Goal: Task Accomplishment & Management: Manage account settings

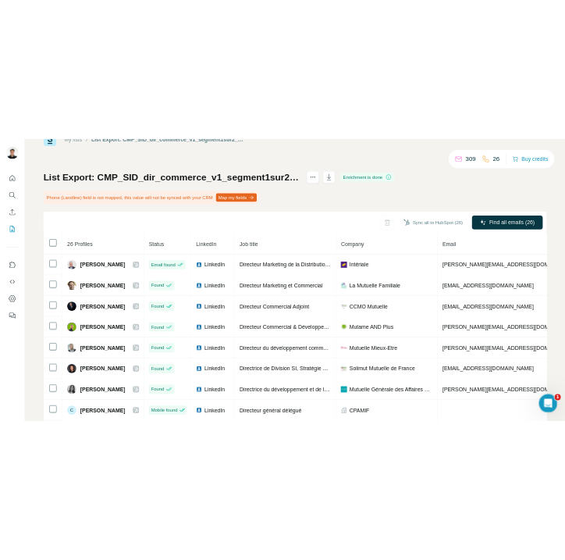
scroll to position [49, 0]
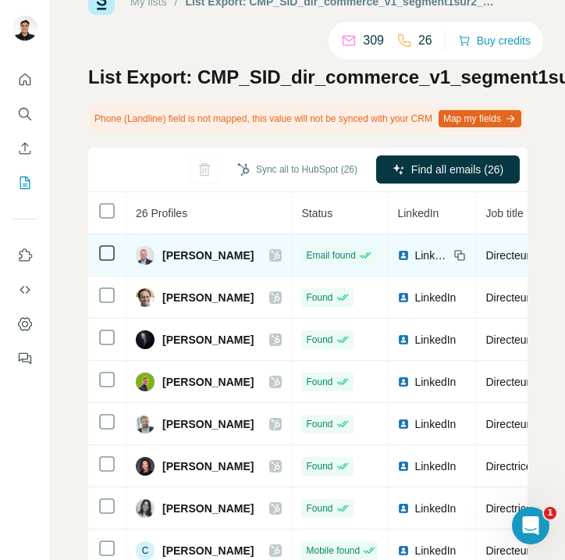
click at [224, 263] on span "[PERSON_NAME]" at bounding box center [207, 255] width 91 height 16
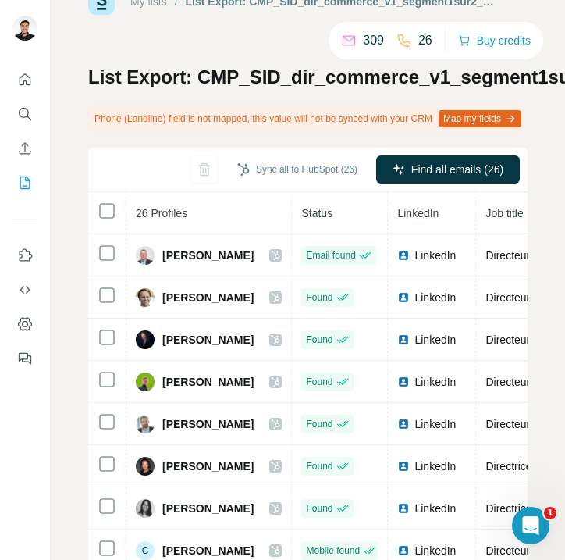
click at [233, 207] on th "26 Profiles" at bounding box center [208, 213] width 165 height 42
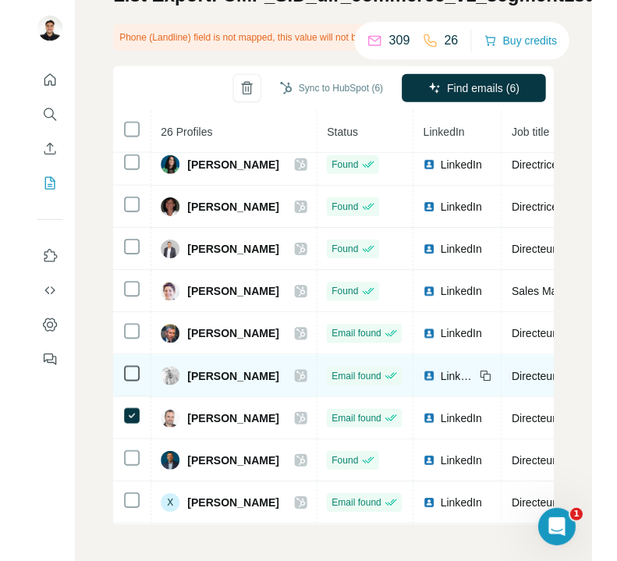
scroll to position [157, 0]
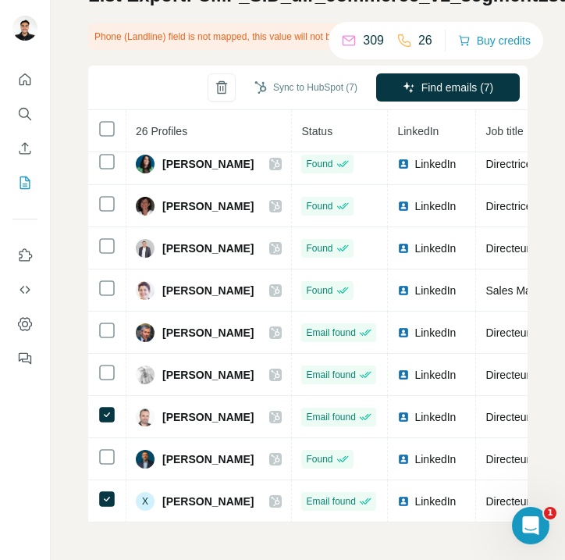
click at [59, 440] on div "My lists / List Export: CMP_SID_dir_commerce_v1_segment1sur2_septembre 2025 - […" at bounding box center [308, 280] width 514 height 560
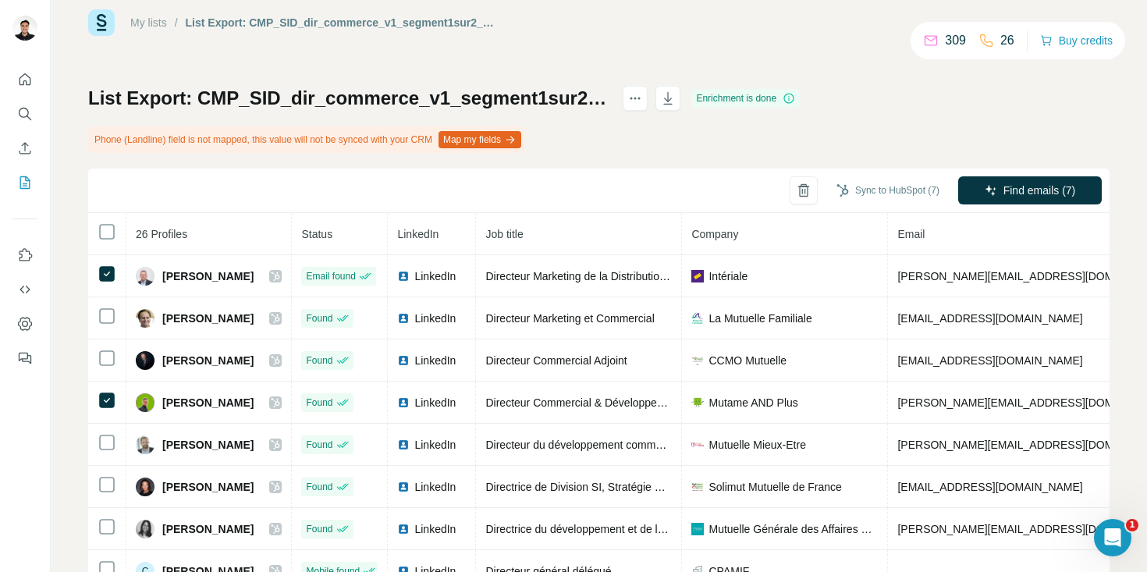
scroll to position [13, 0]
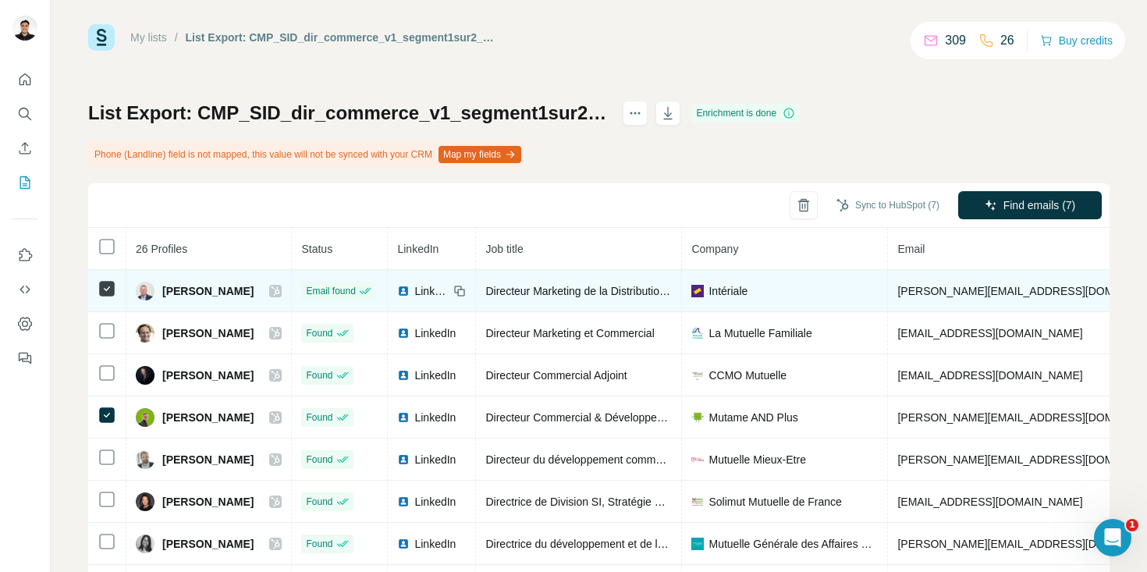
click at [226, 287] on span "[PERSON_NAME]" at bounding box center [207, 291] width 91 height 16
click at [225, 289] on span "[PERSON_NAME]" at bounding box center [207, 291] width 91 height 16
copy div "[PERSON_NAME]"
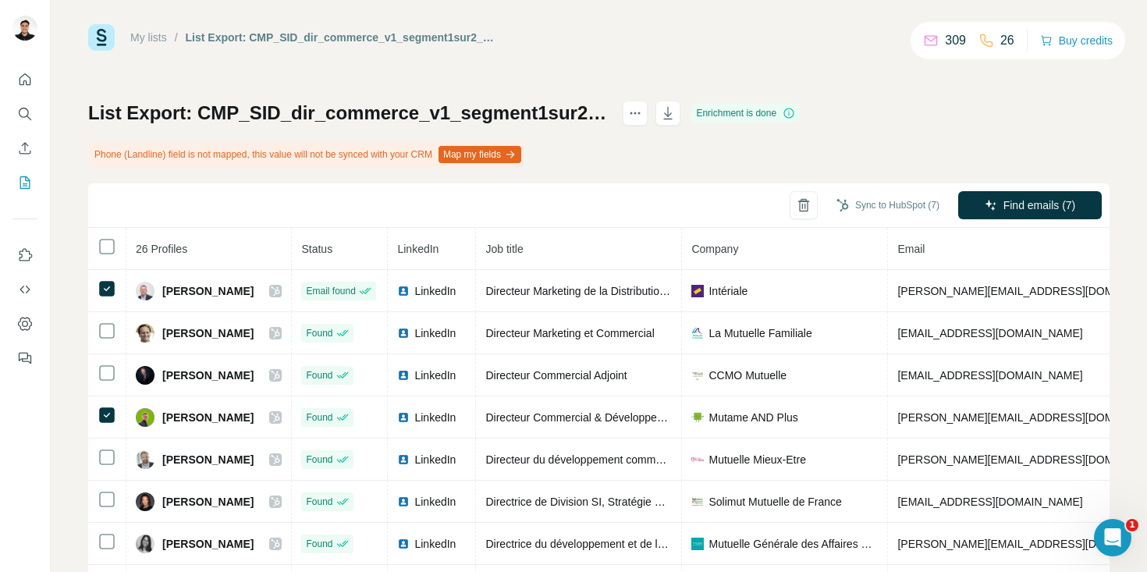
click at [279, 208] on div "Sync to HubSpot (7) Find emails (7)" at bounding box center [599, 205] width 1022 height 44
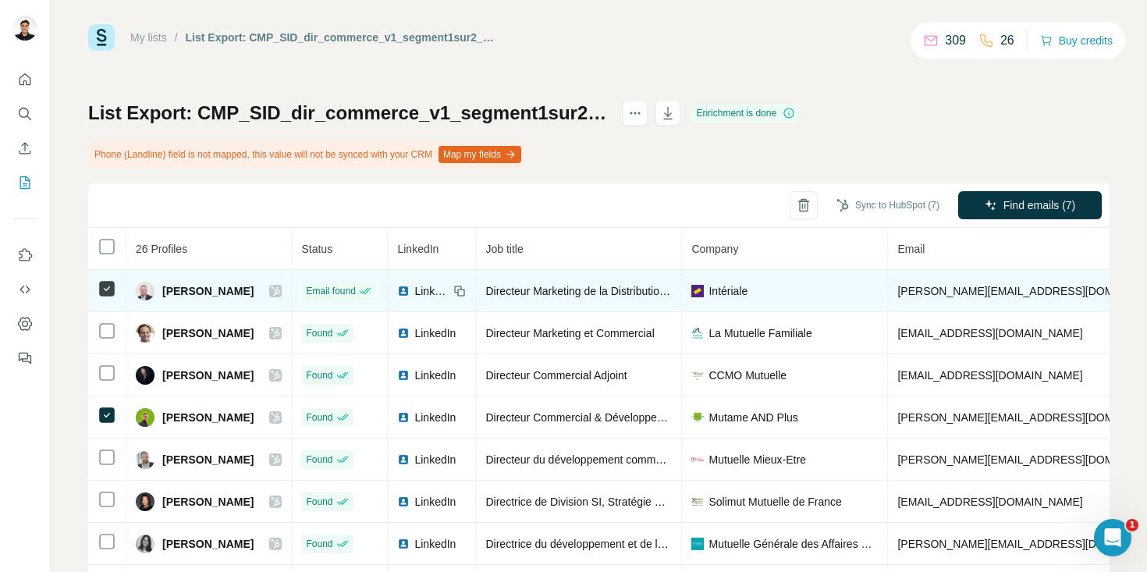
drag, startPoint x: 265, startPoint y: 290, endPoint x: 165, endPoint y: 286, distance: 99.2
click at [165, 286] on span "[PERSON_NAME]" at bounding box center [207, 291] width 91 height 16
copy span "[PERSON_NAME]"
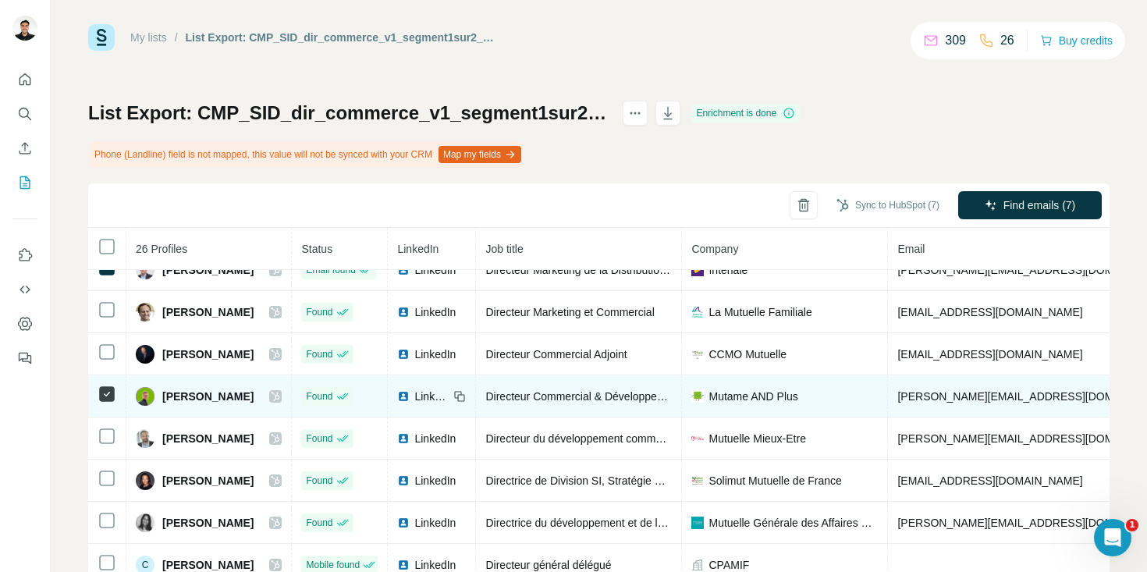
scroll to position [90, 0]
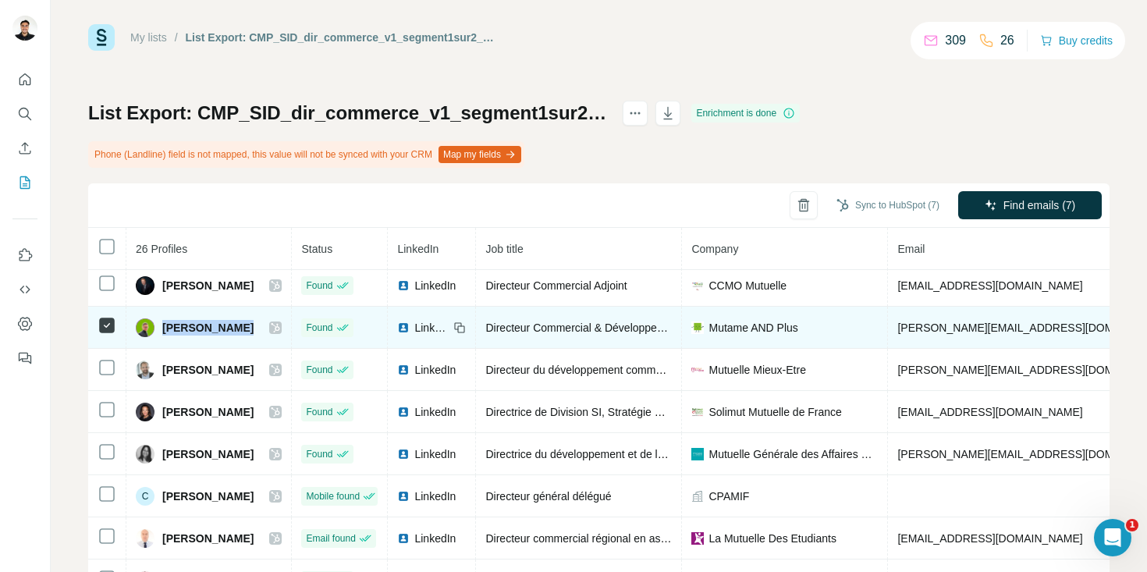
drag, startPoint x: 241, startPoint y: 326, endPoint x: 165, endPoint y: 322, distance: 76.6
click at [165, 322] on span "[PERSON_NAME]" at bounding box center [207, 328] width 91 height 16
copy span "[PERSON_NAME]"
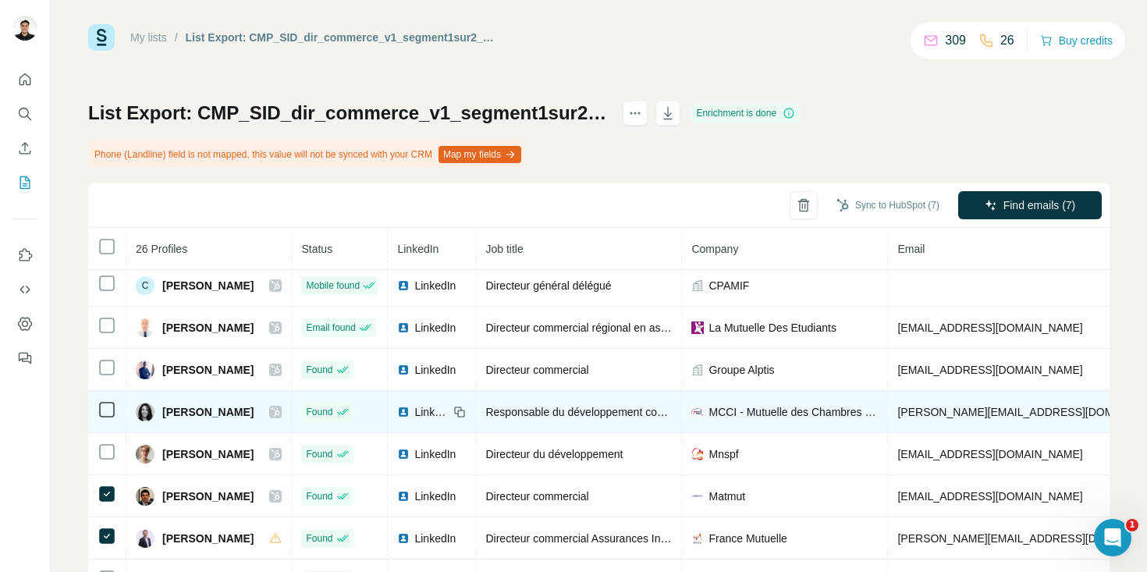
scroll to position [315, 0]
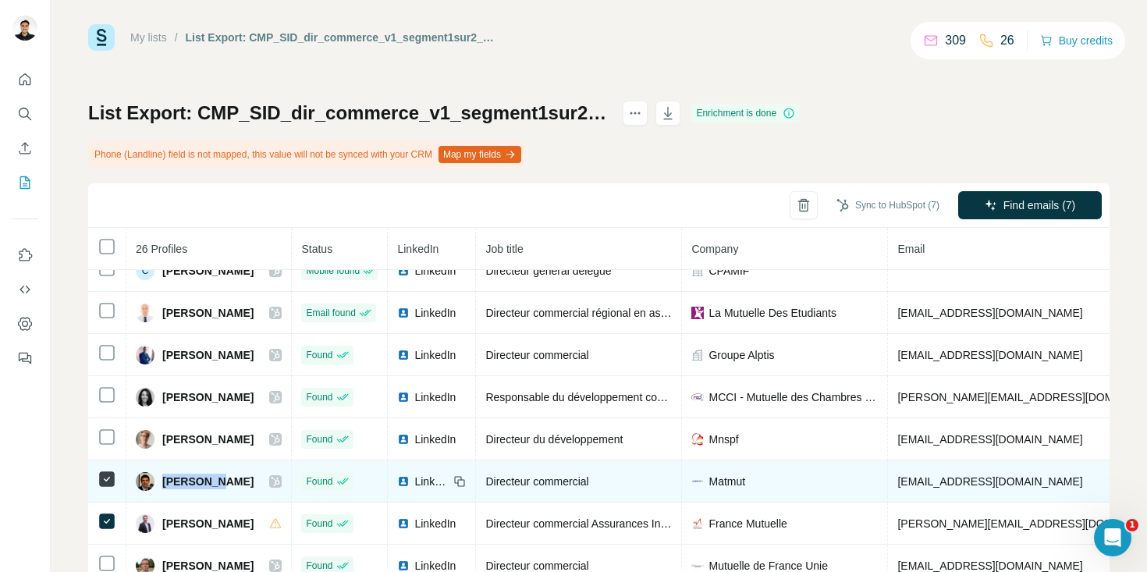
drag, startPoint x: 219, startPoint y: 480, endPoint x: 166, endPoint y: 478, distance: 53.1
click at [166, 478] on div "[PERSON_NAME]" at bounding box center [209, 481] width 146 height 19
copy span "[PERSON_NAME]"
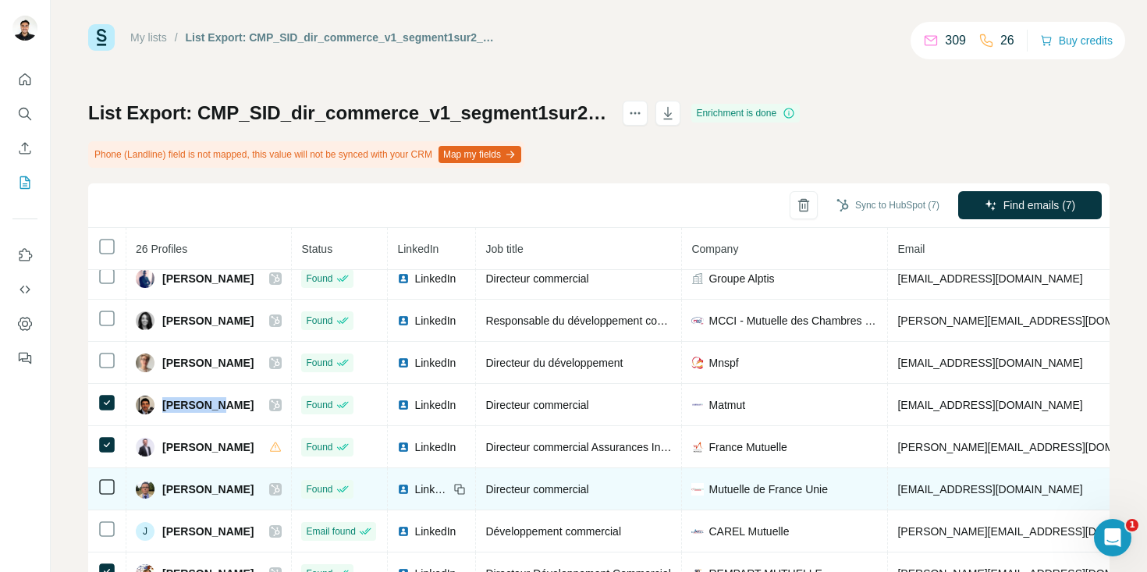
scroll to position [395, 0]
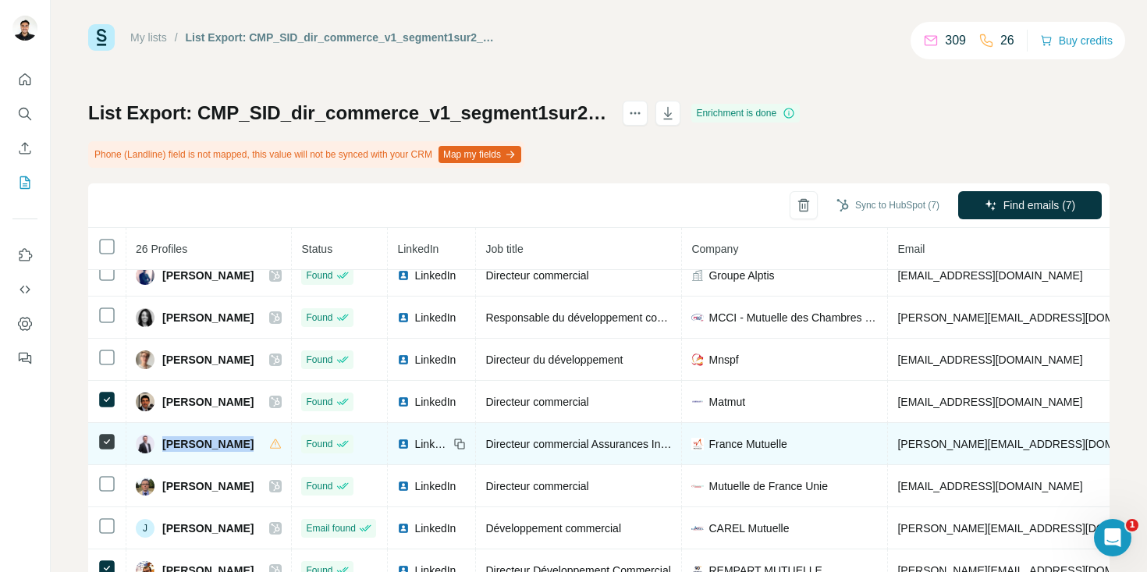
drag, startPoint x: 249, startPoint y: 443, endPoint x: 166, endPoint y: 443, distance: 82.7
click at [166, 443] on span "[PERSON_NAME]" at bounding box center [207, 444] width 91 height 16
copy span "[PERSON_NAME]"
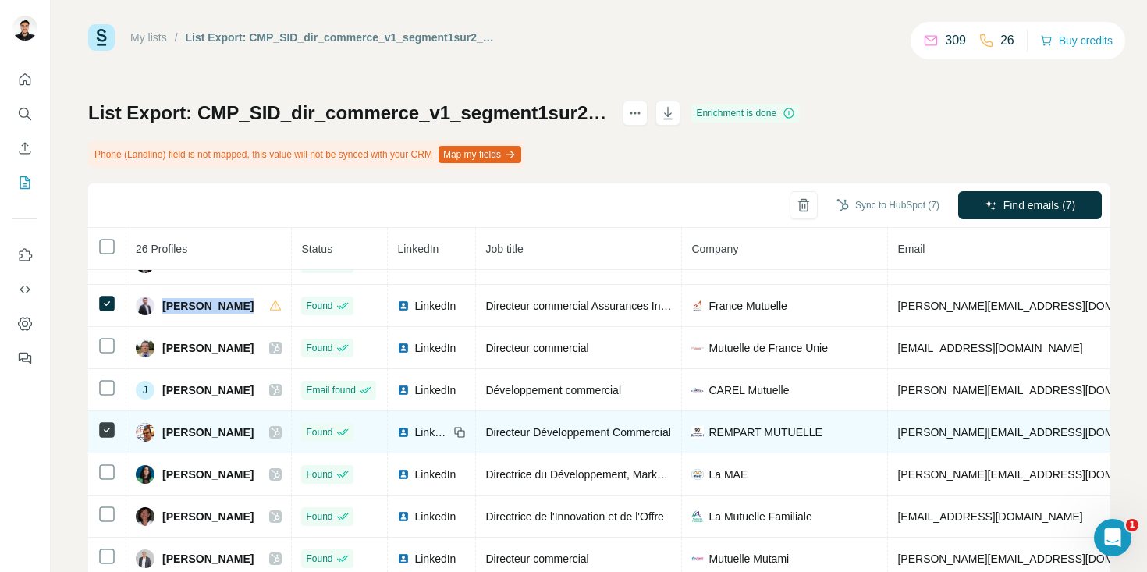
scroll to position [534, 0]
drag, startPoint x: 236, startPoint y: 431, endPoint x: 164, endPoint y: 432, distance: 71.8
click at [164, 432] on span "[PERSON_NAME]" at bounding box center [207, 432] width 91 height 16
copy span "[PERSON_NAME]"
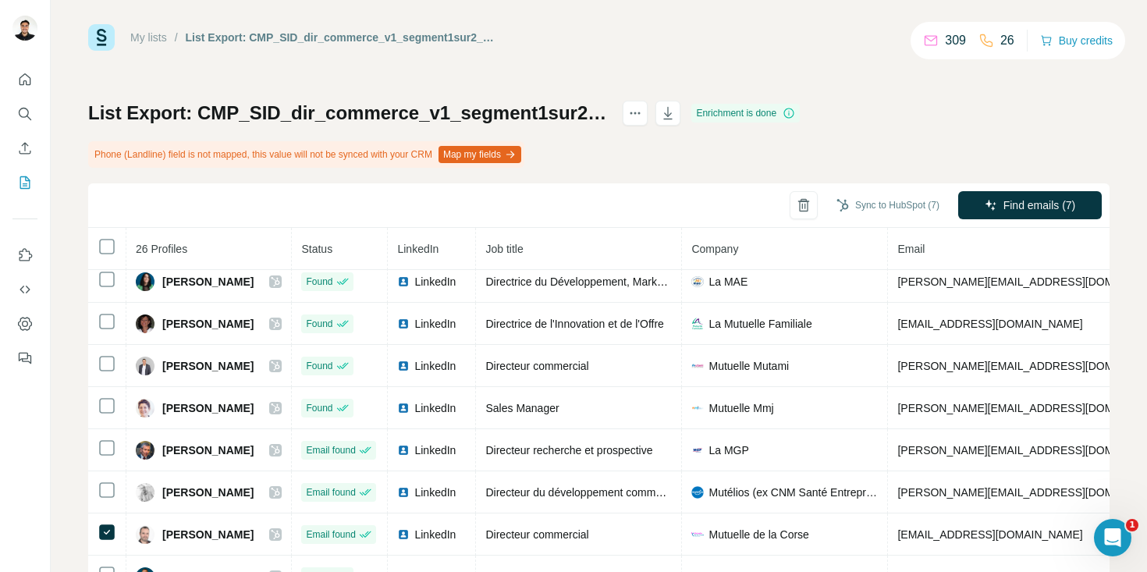
scroll to position [735, 0]
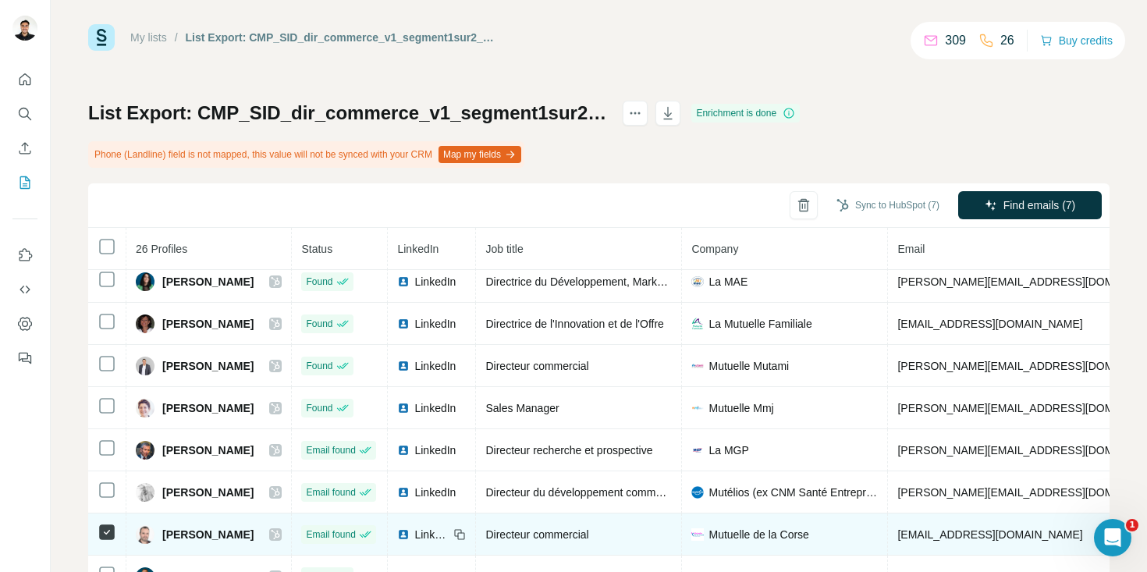
drag, startPoint x: 243, startPoint y: 526, endPoint x: 165, endPoint y: 523, distance: 77.3
click at [165, 527] on span "[PERSON_NAME]" at bounding box center [207, 535] width 91 height 16
copy span "[PERSON_NAME]"
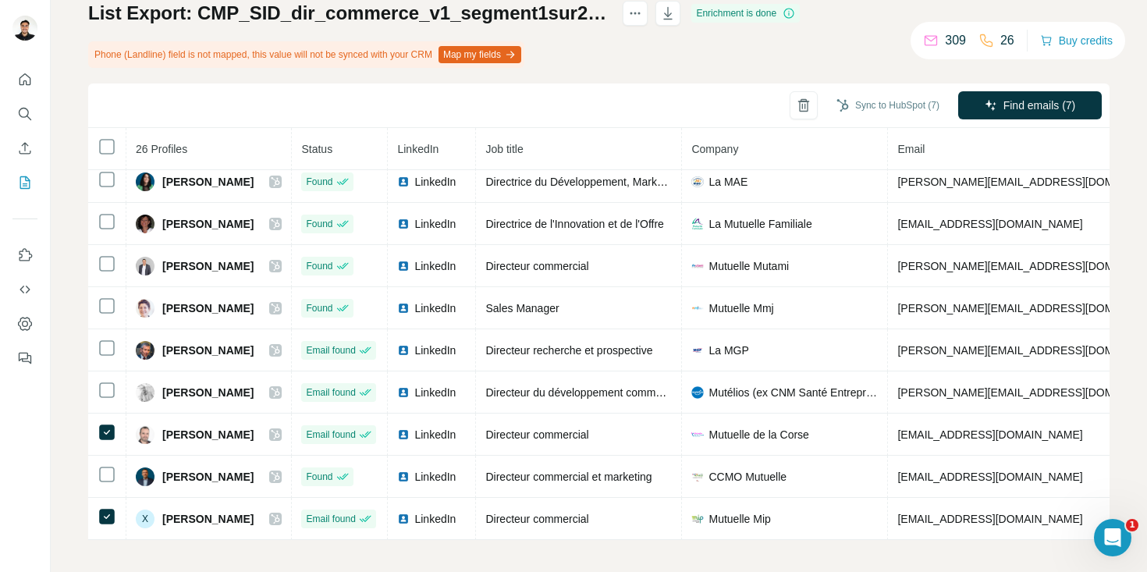
scroll to position [119, 0]
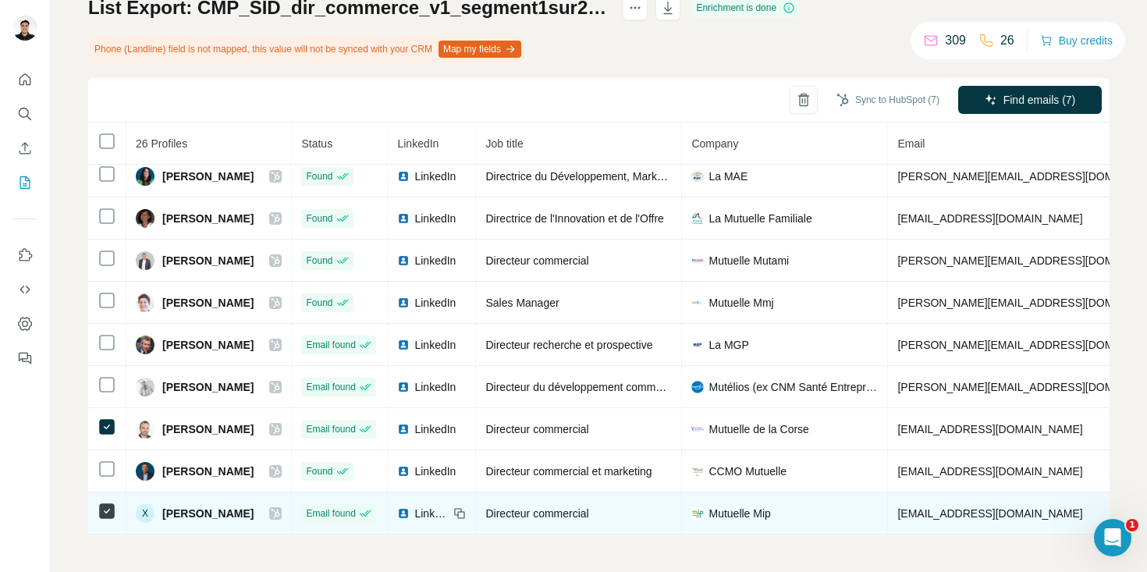
drag, startPoint x: 290, startPoint y: 503, endPoint x: 163, endPoint y: 500, distance: 126.5
click at [163, 506] on span "[PERSON_NAME]" at bounding box center [207, 514] width 91 height 16
copy span "[PERSON_NAME]"
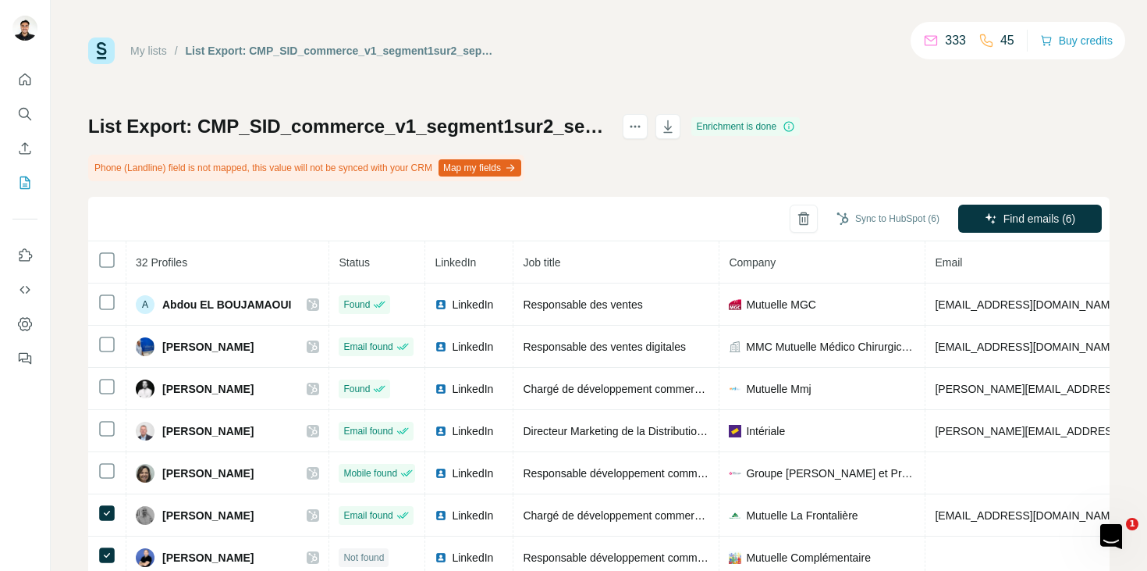
scroll to position [17, 0]
